Goal: Task Accomplishment & Management: Manage account settings

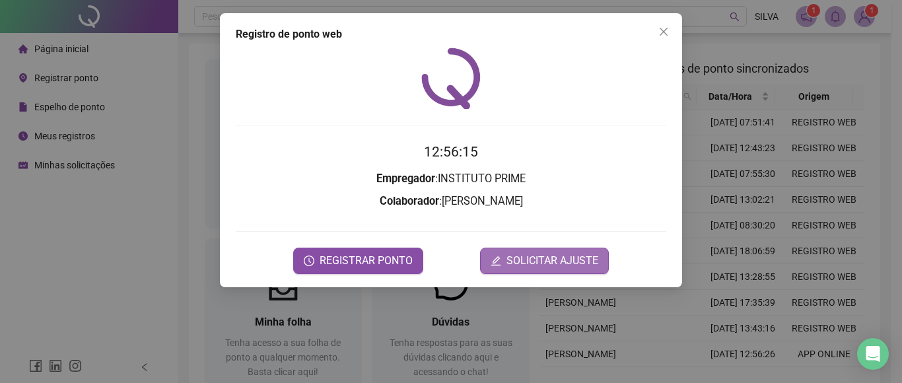
click at [550, 257] on span "SOLICITAR AJUSTE" at bounding box center [553, 261] width 92 height 16
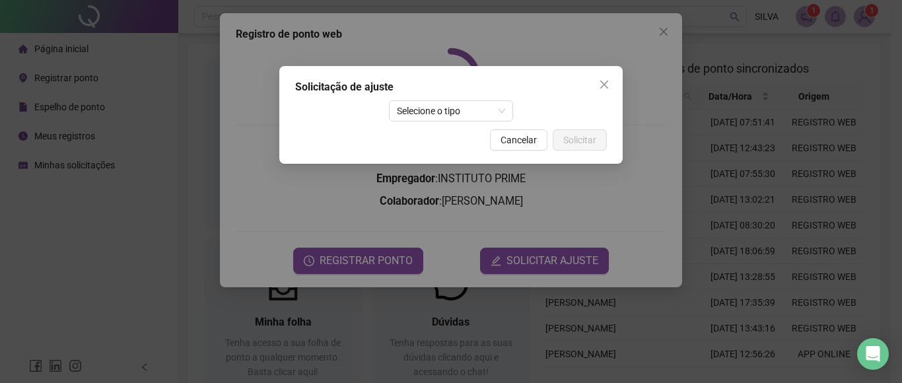
click at [608, 77] on button "Close" at bounding box center [604, 84] width 21 height 21
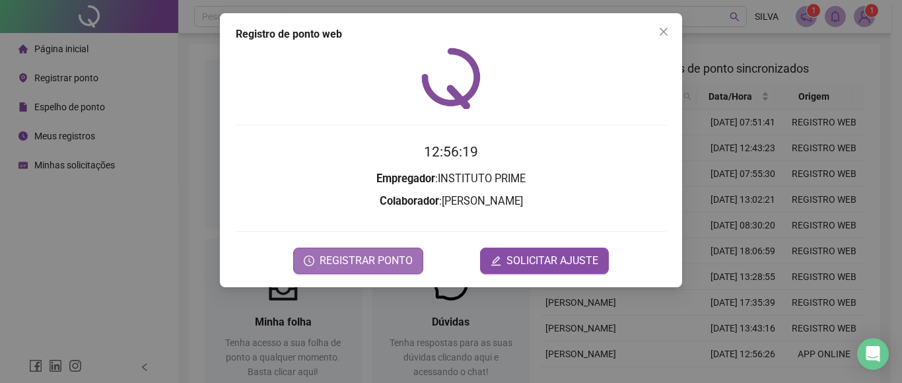
click at [376, 256] on span "REGISTRAR PONTO" at bounding box center [366, 261] width 93 height 16
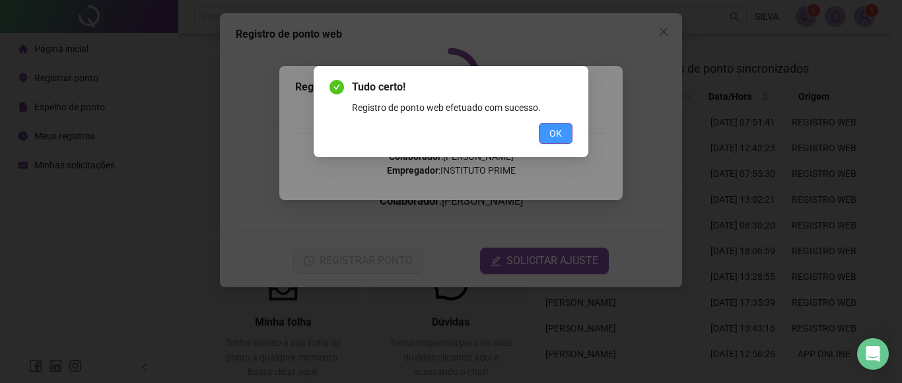
click at [550, 128] on span "OK" at bounding box center [556, 133] width 13 height 15
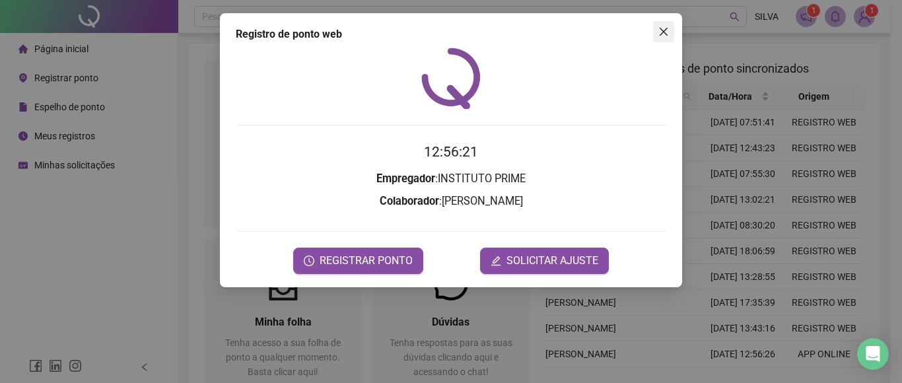
click at [659, 30] on icon "close" at bounding box center [664, 31] width 11 height 11
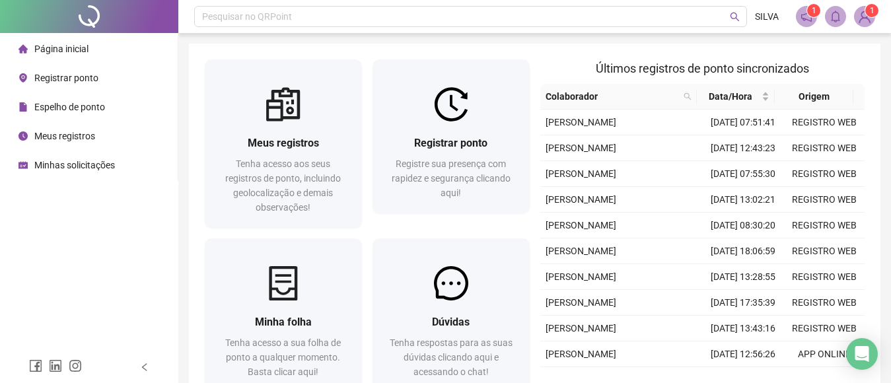
click at [864, 17] on img at bounding box center [865, 17] width 20 height 20
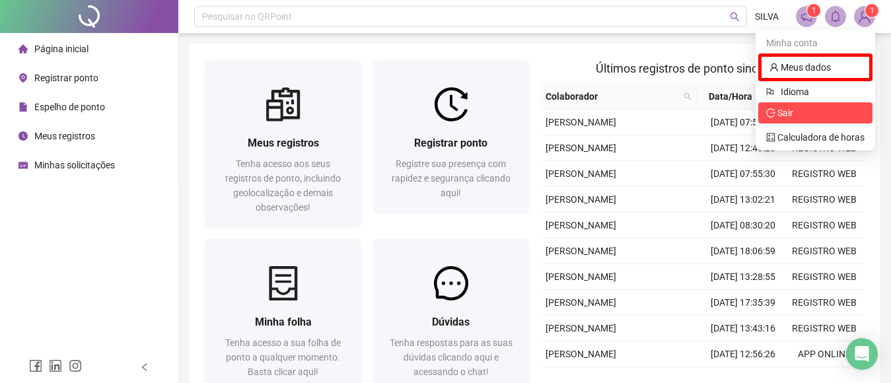
click at [772, 114] on icon "logout" at bounding box center [770, 112] width 9 height 9
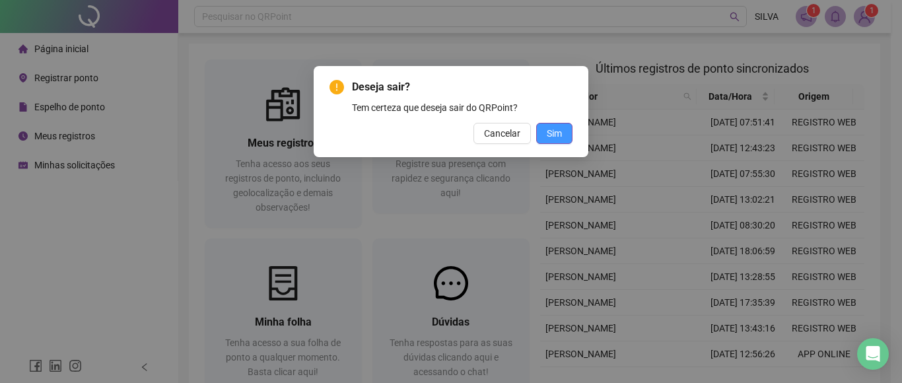
click at [548, 132] on span "Sim" at bounding box center [554, 133] width 15 height 15
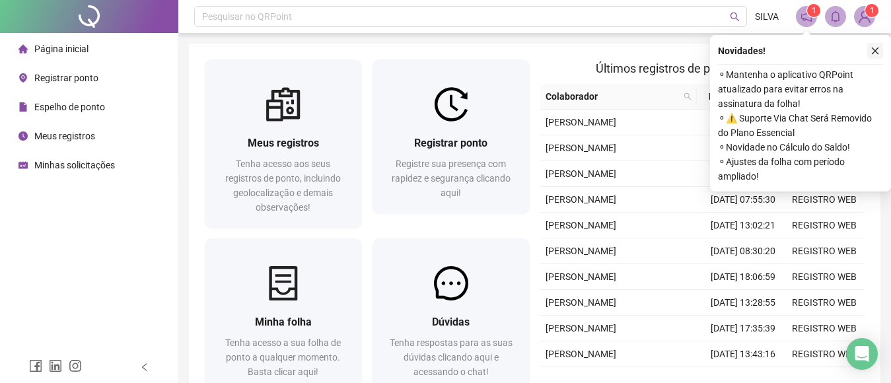
click at [875, 48] on icon "close" at bounding box center [875, 50] width 9 height 9
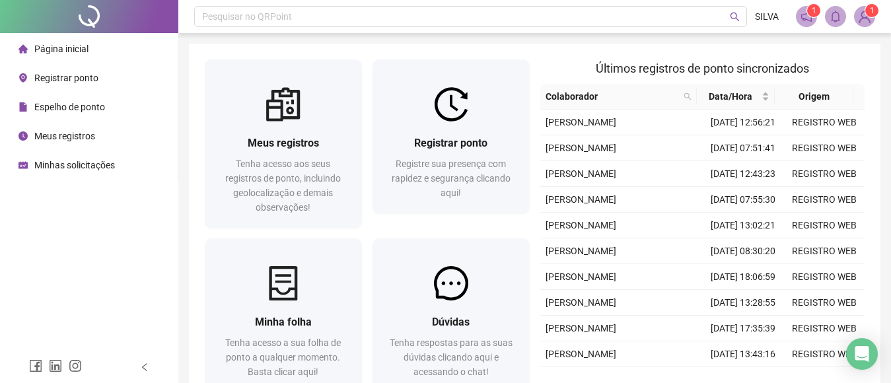
click at [884, 138] on div "Pesquisar no QRPoint SILVA 1 1 Meus registros Tenha acesso aos seus registros d…" at bounding box center [534, 235] width 713 height 470
click at [867, 17] on img at bounding box center [865, 17] width 20 height 20
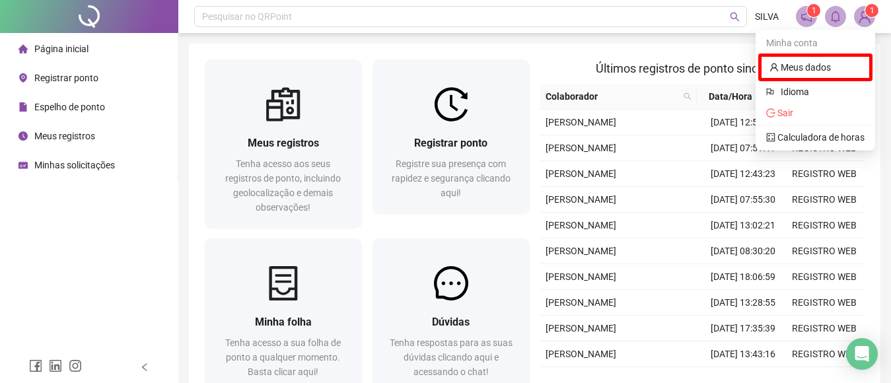
click at [867, 38] on div "Minha conta" at bounding box center [815, 42] width 114 height 21
click at [791, 116] on span "Sair" at bounding box center [786, 113] width 16 height 11
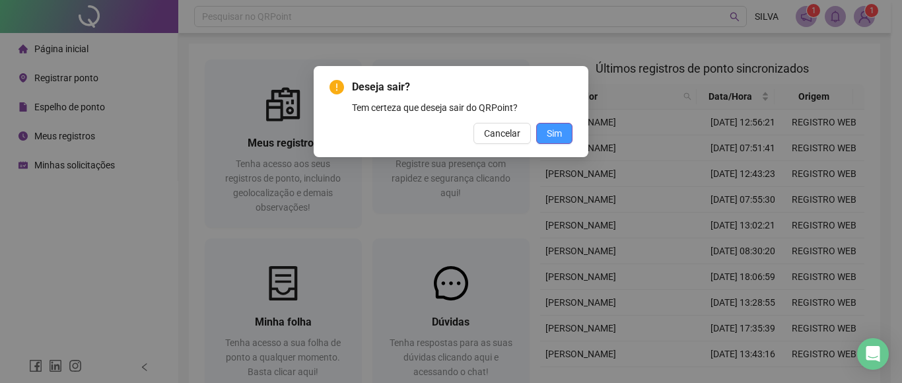
click at [552, 137] on span "Sim" at bounding box center [554, 133] width 15 height 15
